Goal: Task Accomplishment & Management: Manage account settings

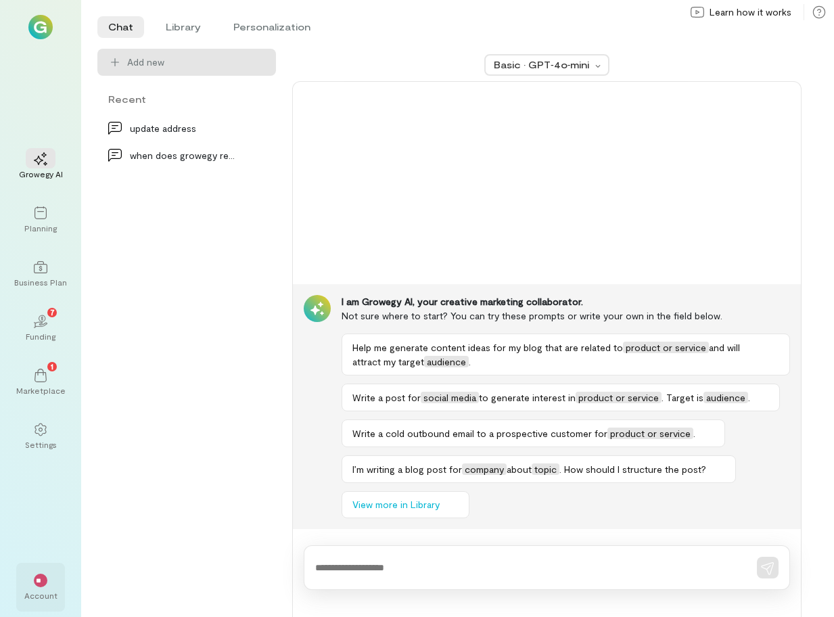
click at [45, 579] on span "**" at bounding box center [40, 580] width 9 height 8
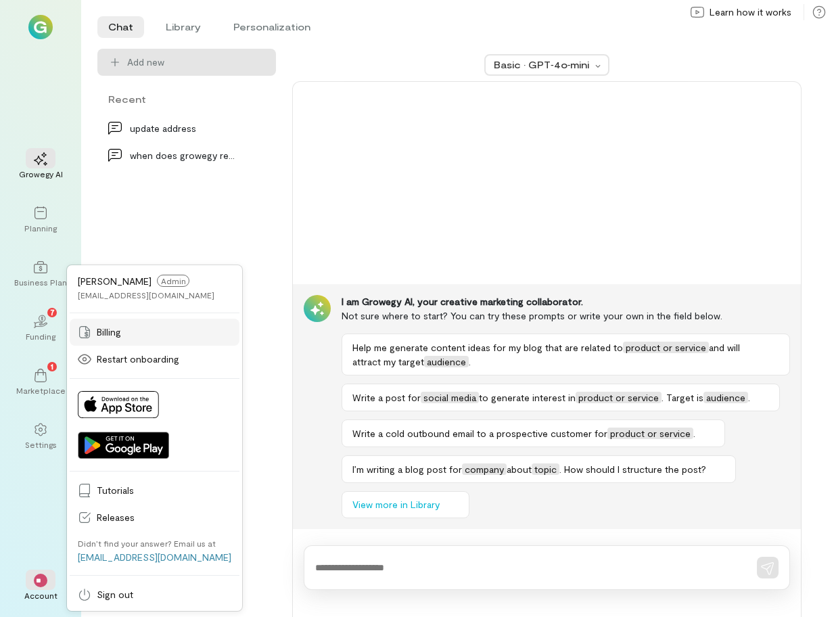
click at [129, 320] on link "Billing" at bounding box center [155, 331] width 170 height 27
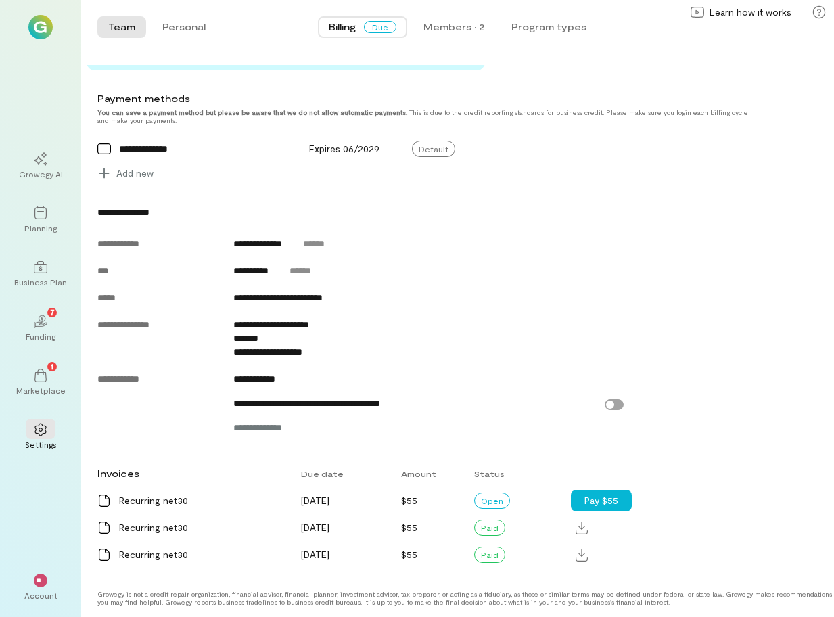
scroll to position [448, 0]
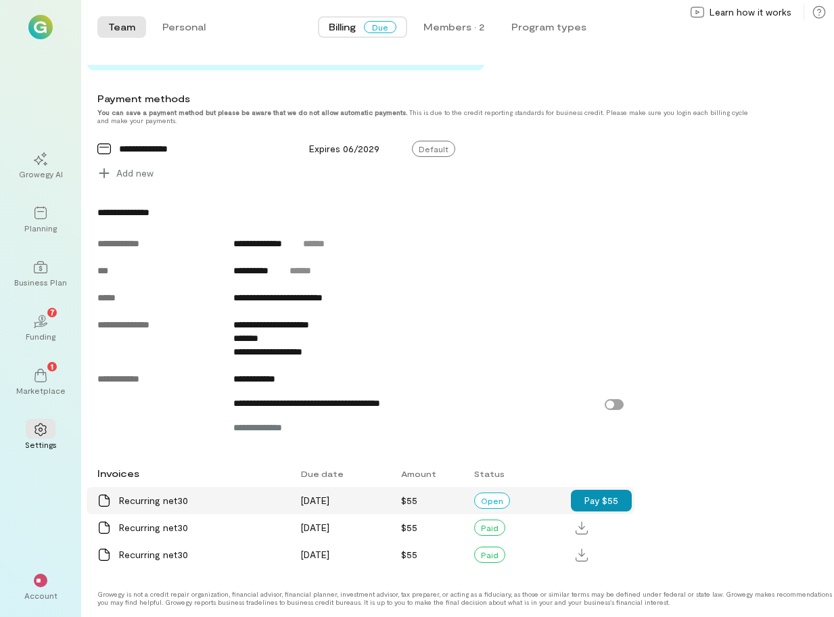
click at [594, 502] on button "Pay $55" at bounding box center [601, 500] width 61 height 22
